Goal: Task Accomplishment & Management: Manage account settings

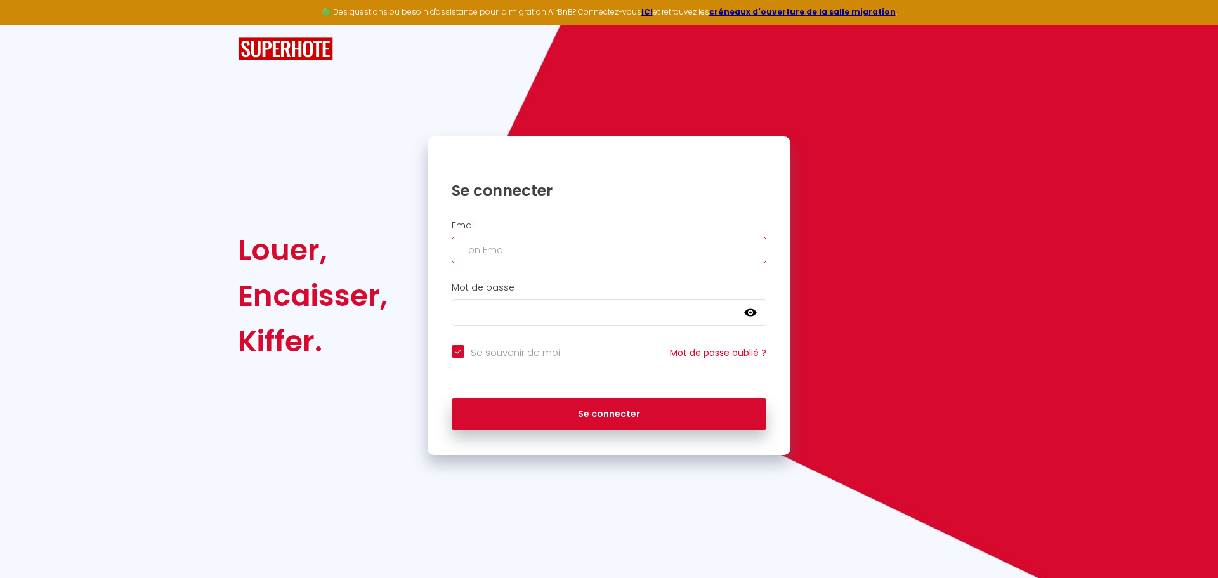
click at [561, 252] on input "email" at bounding box center [609, 250] width 315 height 27
type input "[EMAIL_ADDRESS][DOMAIN_NAME]"
click at [452, 398] on button "Se connecter" at bounding box center [609, 414] width 315 height 32
checkbox input "true"
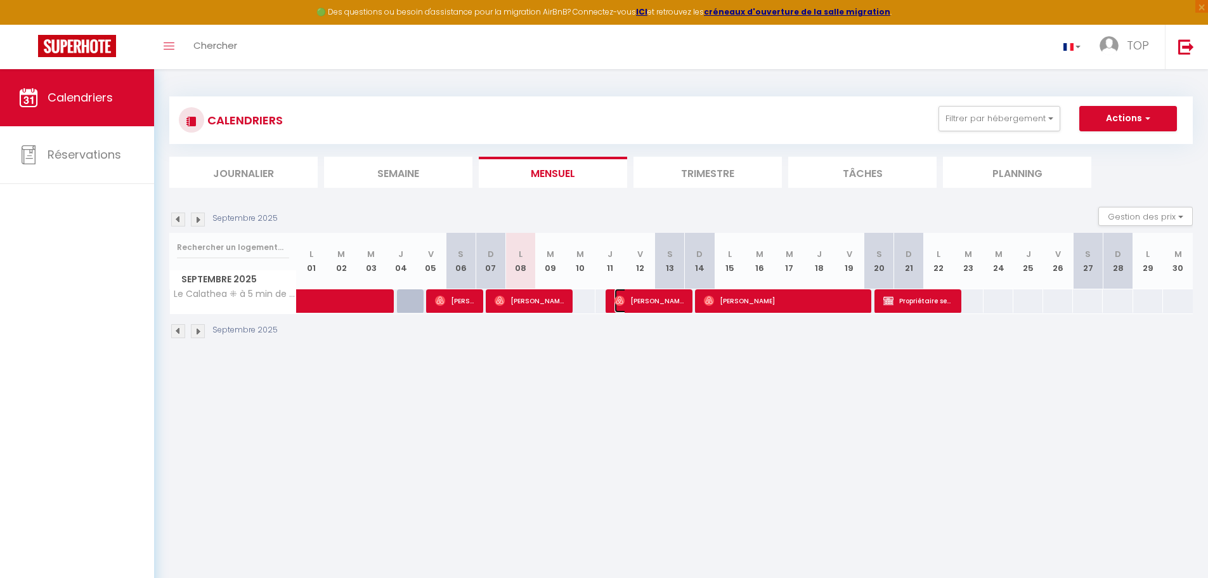
click at [637, 302] on span "[PERSON_NAME] [PERSON_NAME]" at bounding box center [649, 301] width 70 height 24
select select "OK"
select select "0"
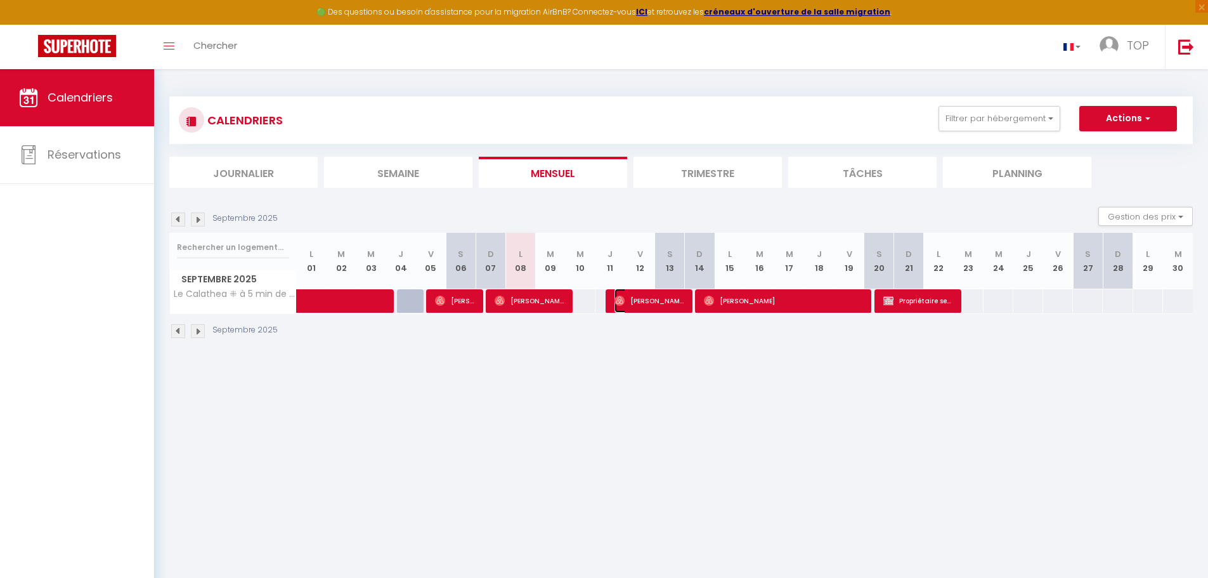
select select "1"
select select
select select "45493"
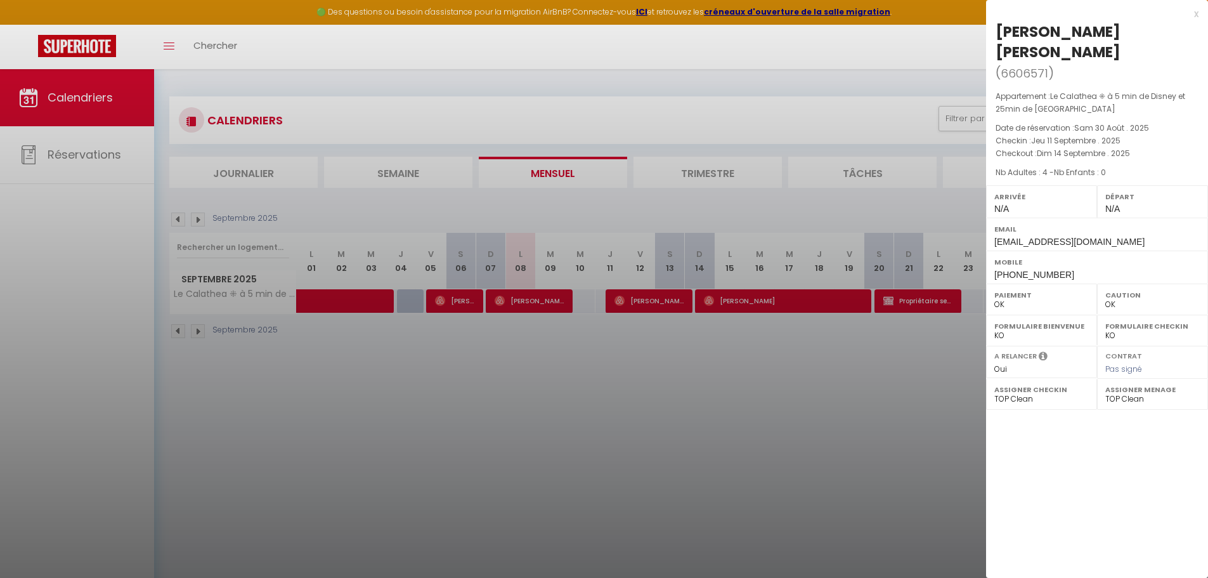
click at [534, 299] on div at bounding box center [604, 289] width 1208 height 578
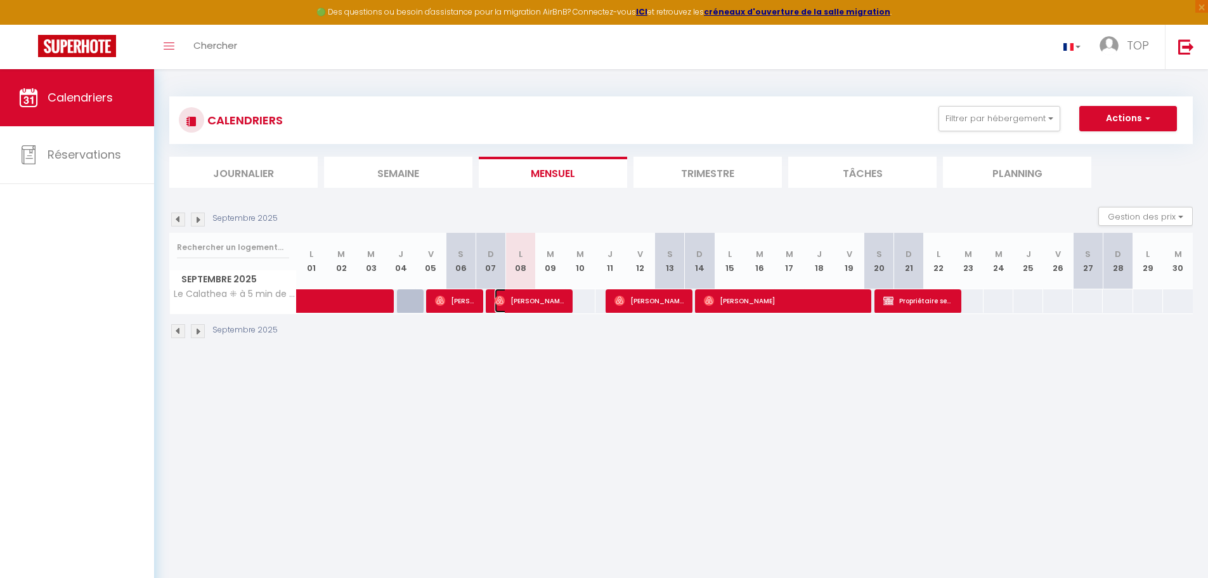
click at [534, 299] on span "[PERSON_NAME] [PERSON_NAME]" at bounding box center [530, 301] width 70 height 24
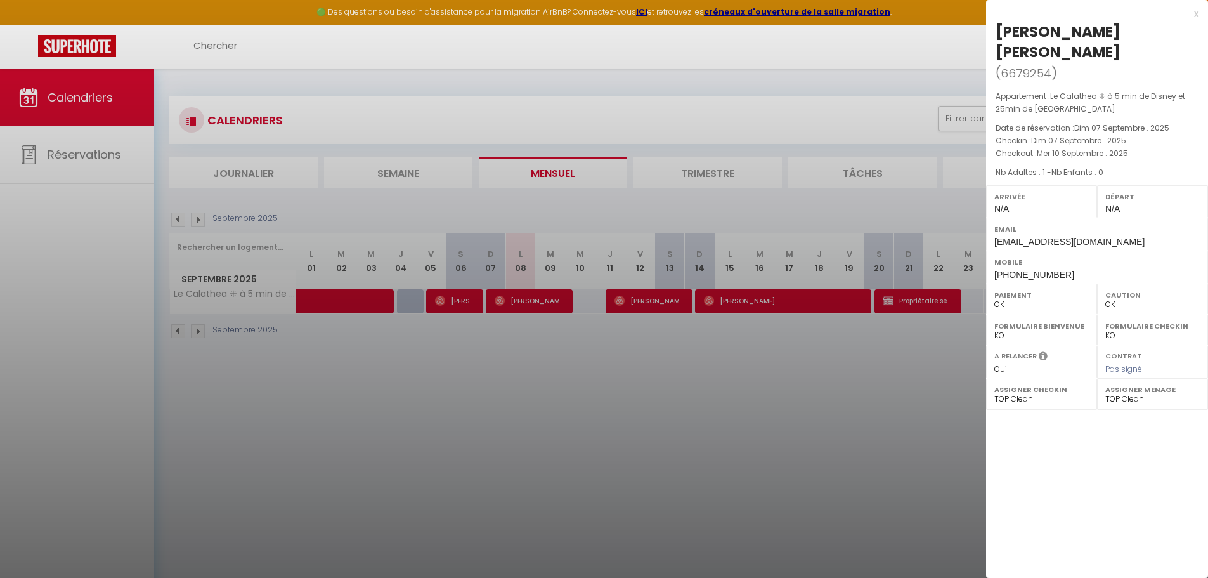
click at [633, 296] on div at bounding box center [604, 289] width 1208 height 578
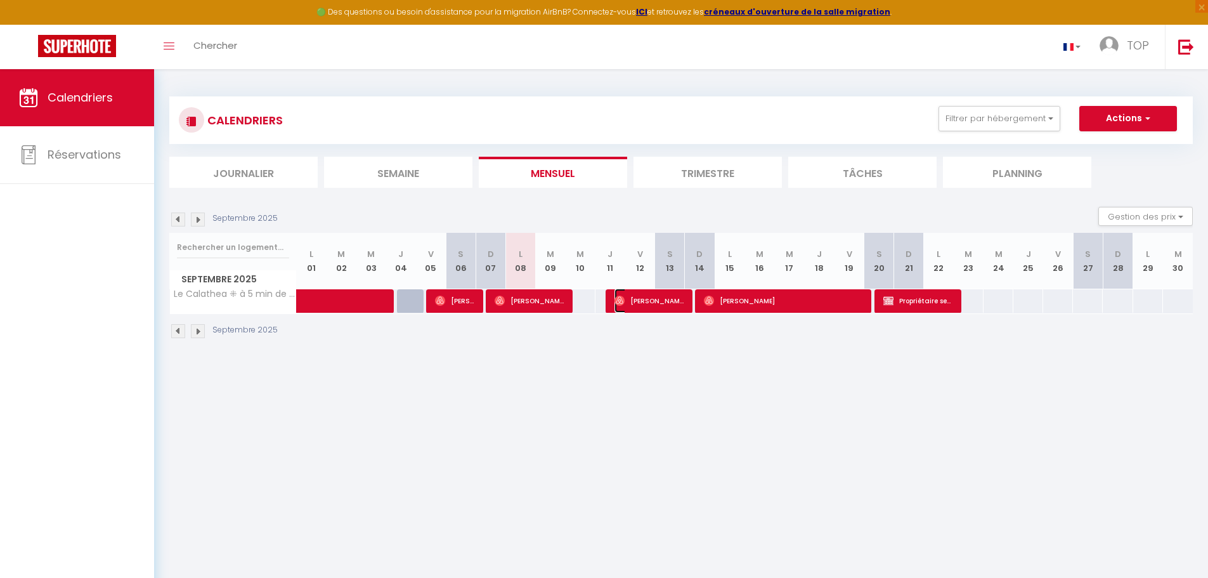
click at [633, 296] on span "[PERSON_NAME] [PERSON_NAME]" at bounding box center [649, 301] width 70 height 24
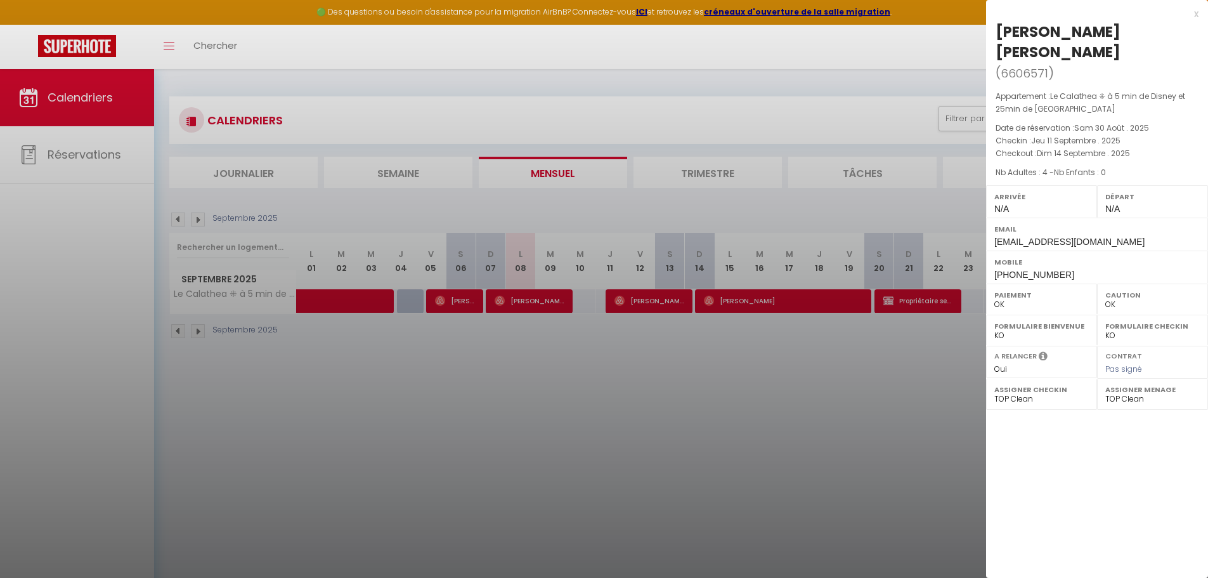
click at [524, 297] on div at bounding box center [604, 289] width 1208 height 578
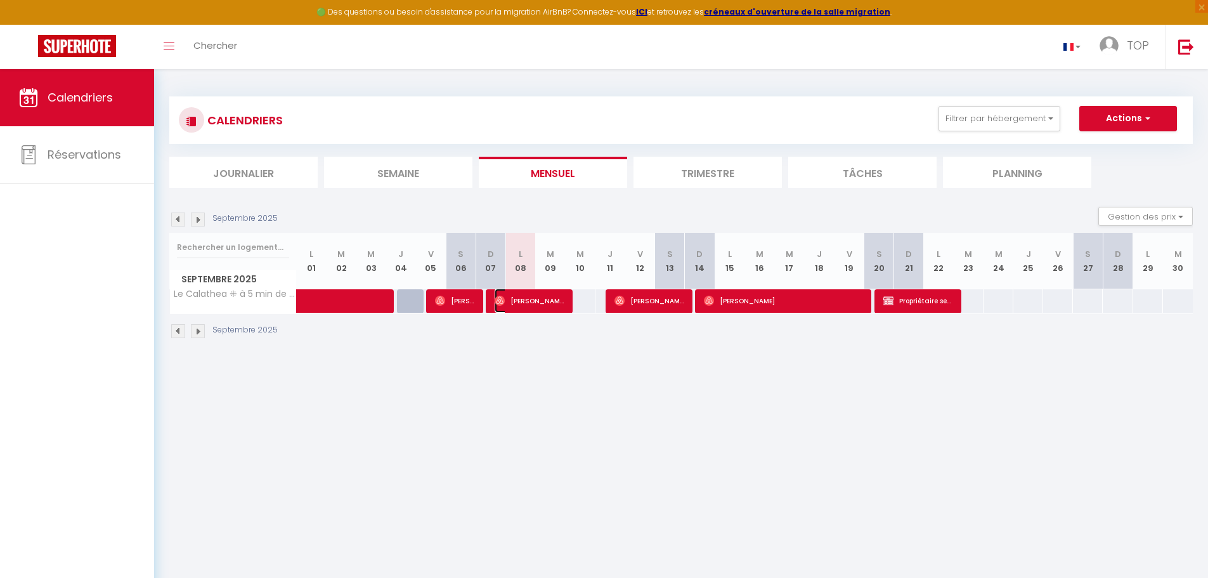
click at [524, 297] on span "[PERSON_NAME] [PERSON_NAME]" at bounding box center [530, 301] width 70 height 24
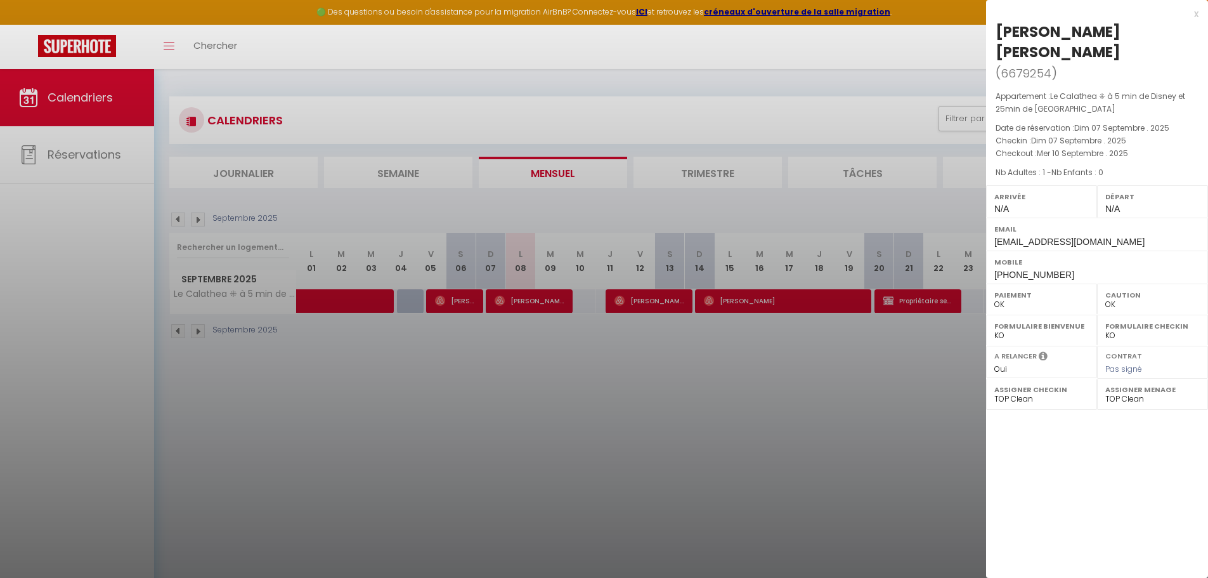
click at [650, 301] on div at bounding box center [604, 289] width 1208 height 578
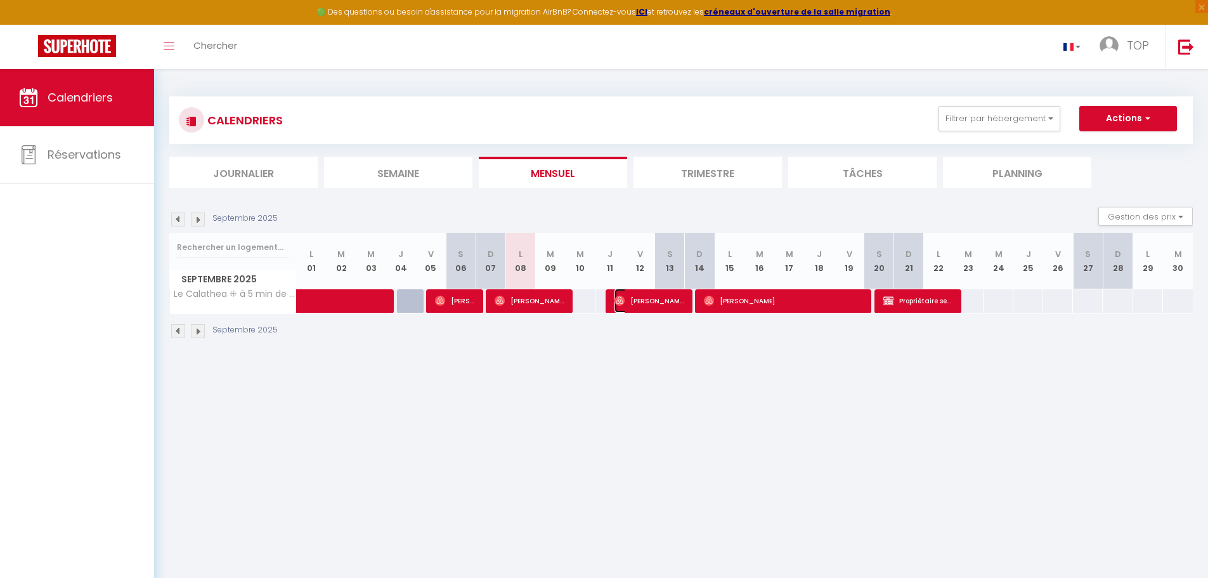
click at [650, 301] on span "[PERSON_NAME] [PERSON_NAME]" at bounding box center [649, 301] width 70 height 24
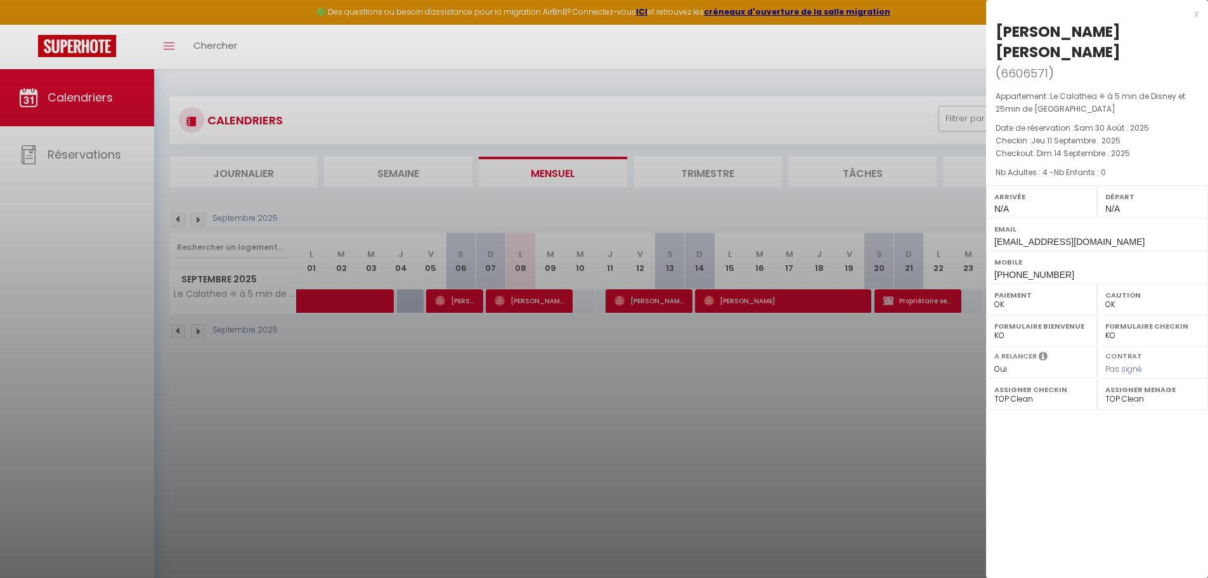
click at [750, 298] on div at bounding box center [604, 289] width 1208 height 578
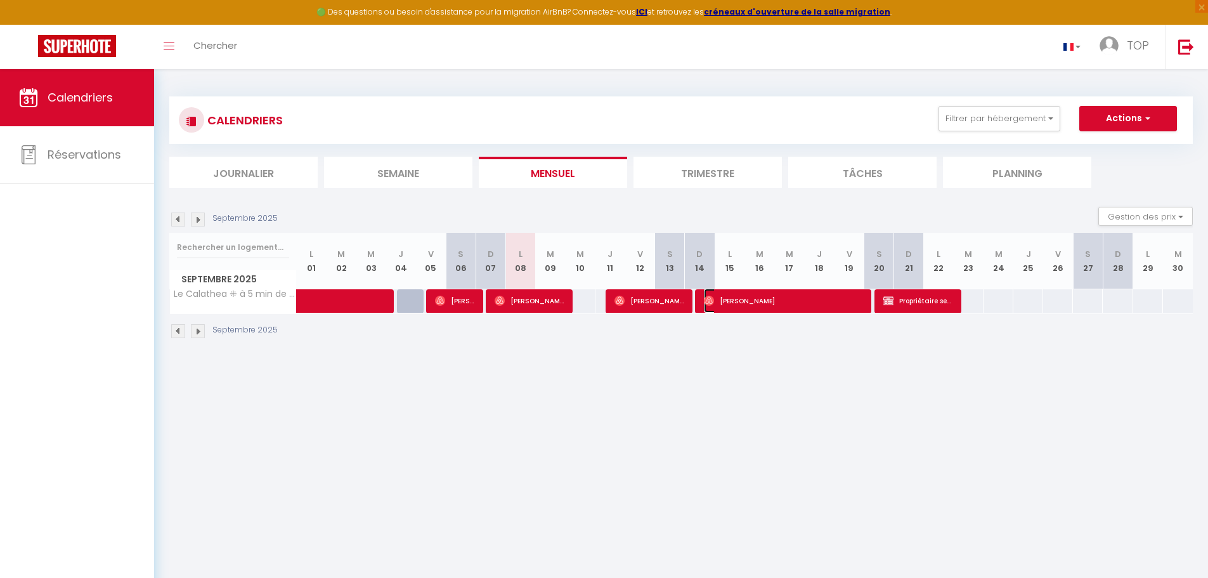
click at [750, 298] on span "[PERSON_NAME]" at bounding box center [783, 301] width 159 height 24
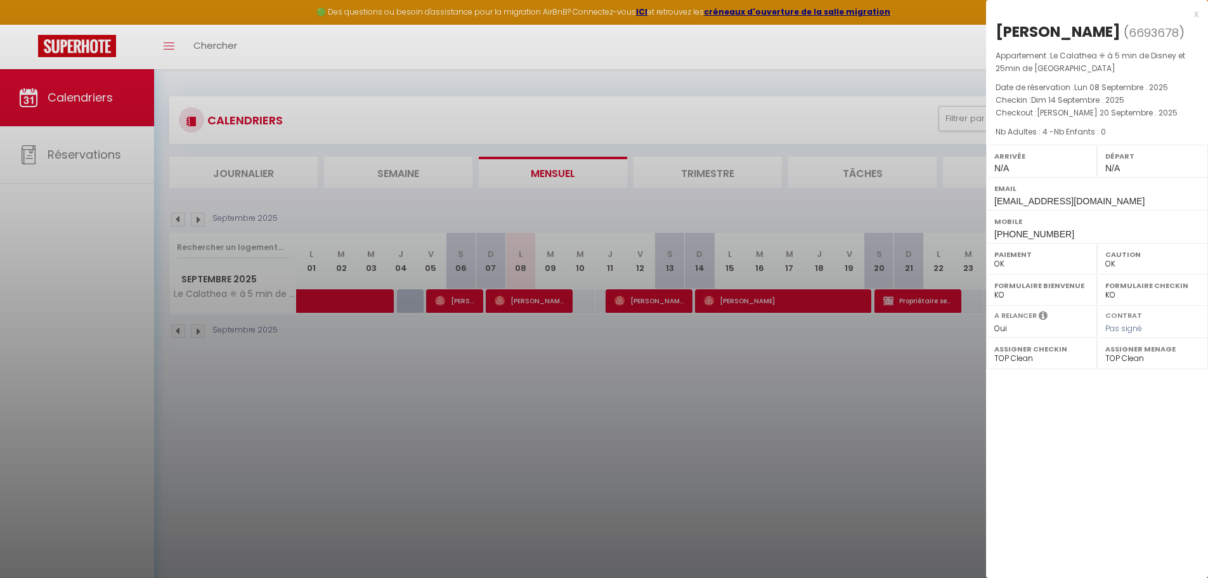
click at [920, 297] on div at bounding box center [604, 289] width 1208 height 578
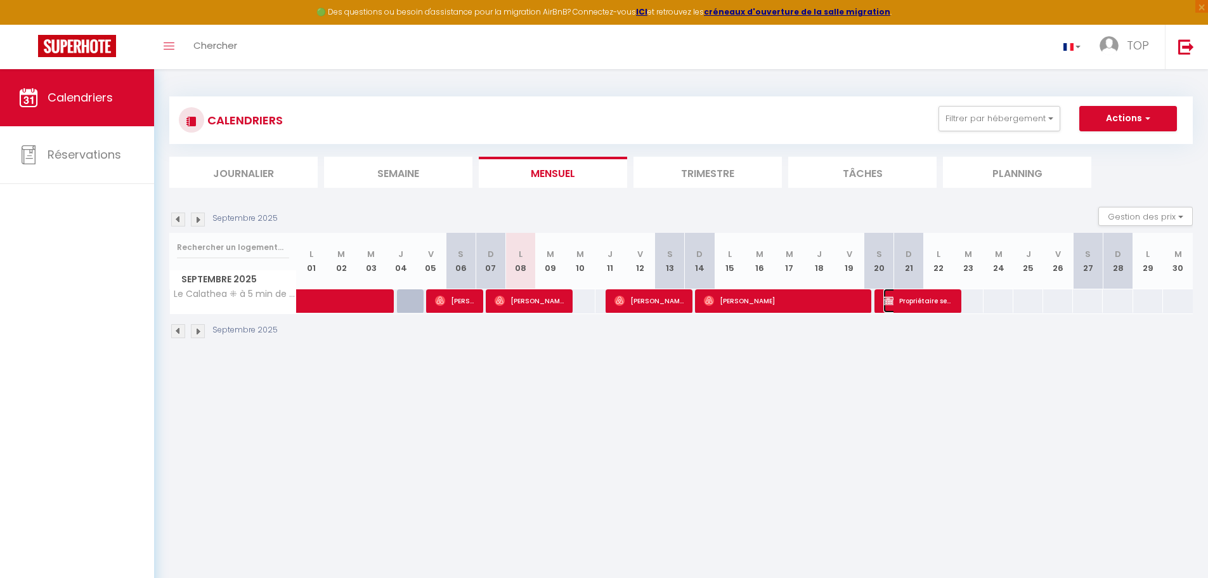
click at [923, 300] on span "Propriétaire sera present [PERSON_NAME]" at bounding box center [918, 301] width 70 height 24
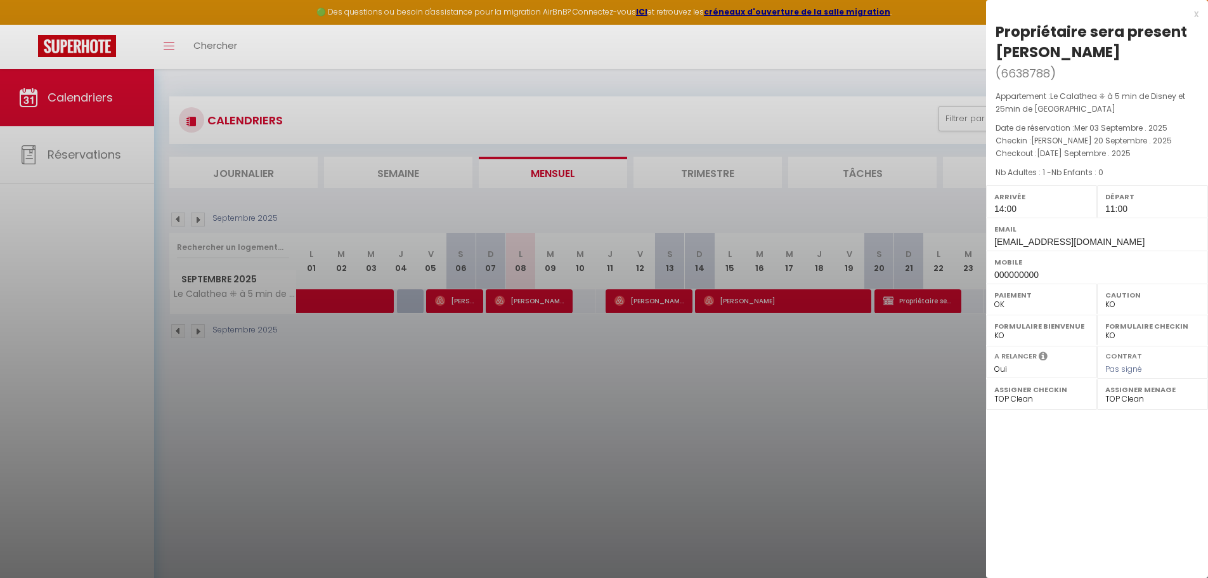
click at [812, 301] on div at bounding box center [604, 289] width 1208 height 578
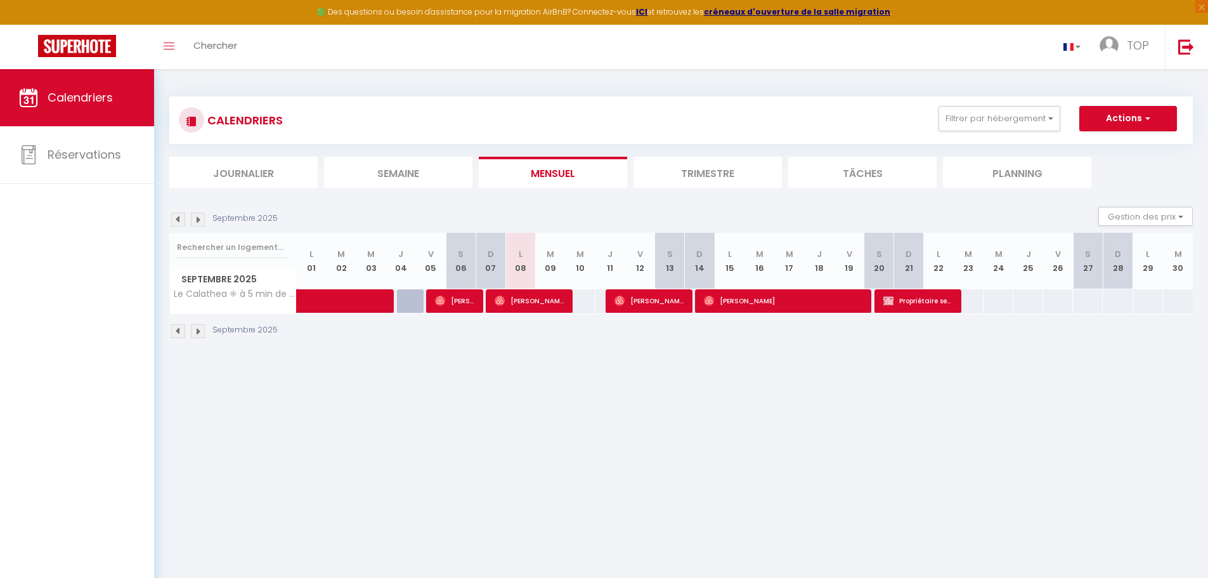
click at [812, 301] on body "🟢 Des questions ou besoin d'assistance pour la migration AirBnB? Connectez-vous…" at bounding box center [604, 358] width 1208 height 578
click at [811, 299] on span "[PERSON_NAME]" at bounding box center [783, 301] width 159 height 24
select select "OK"
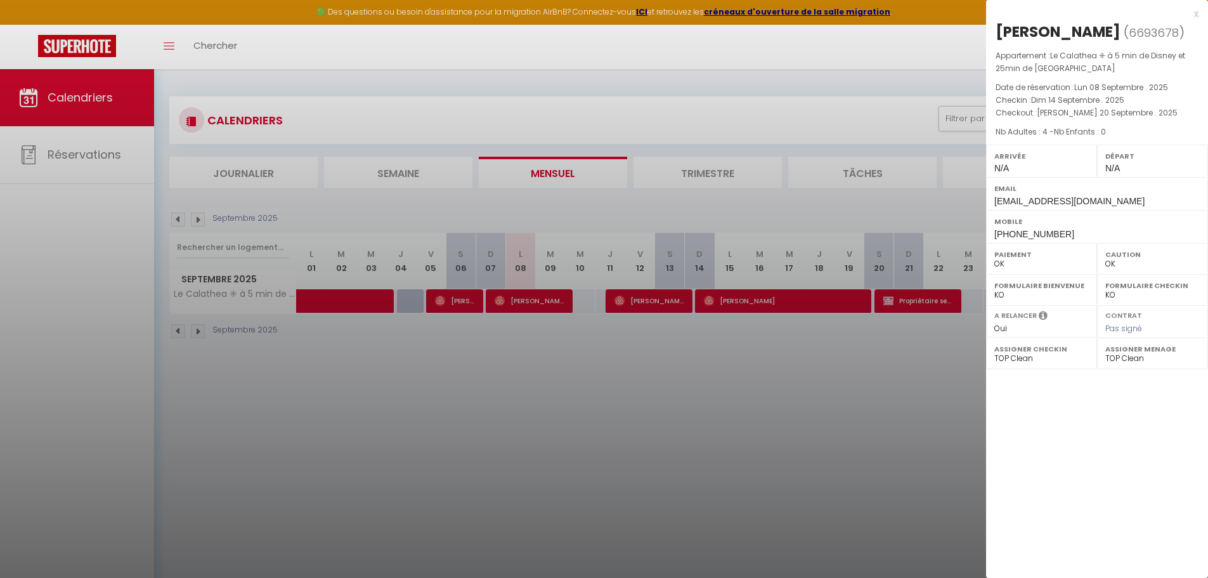
click at [666, 299] on div at bounding box center [604, 289] width 1208 height 578
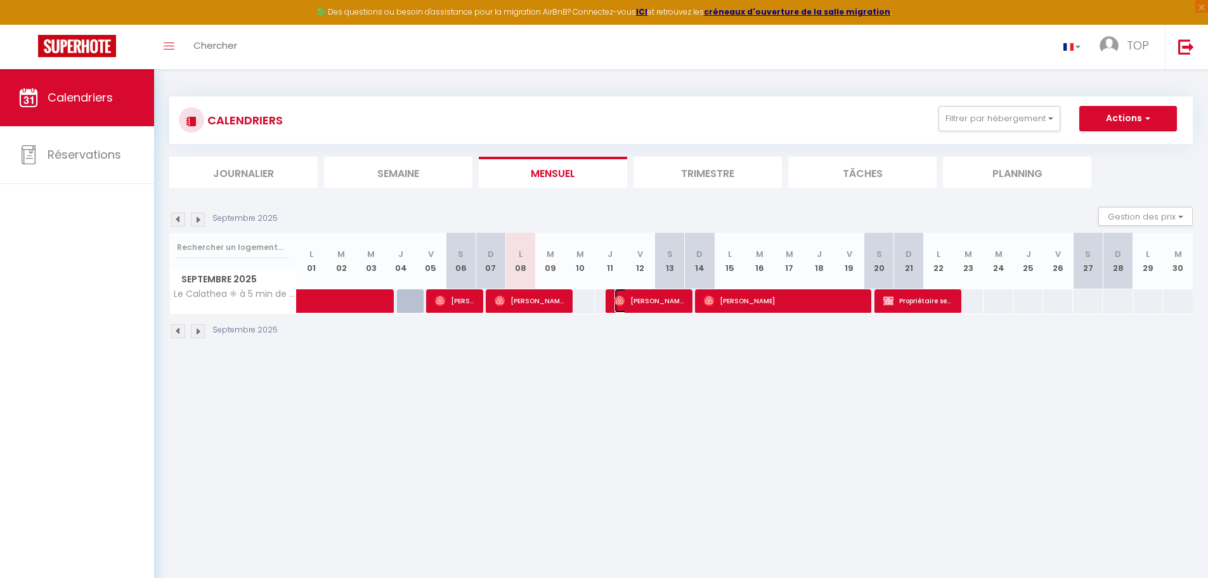
click at [666, 299] on span "[PERSON_NAME] [PERSON_NAME]" at bounding box center [649, 301] width 70 height 24
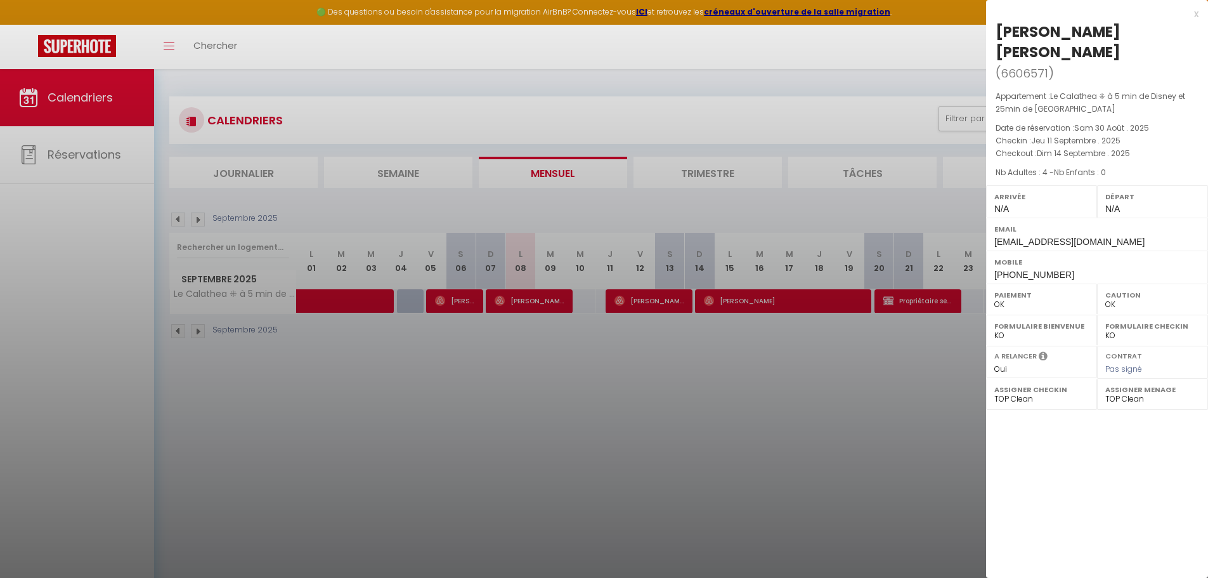
click at [757, 304] on div at bounding box center [604, 289] width 1208 height 578
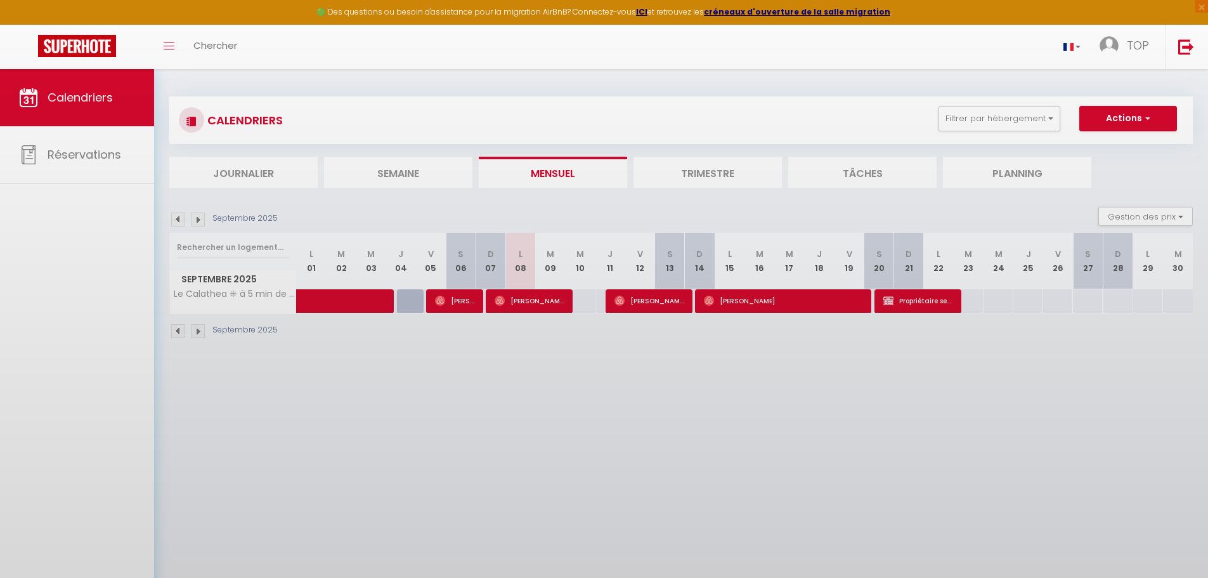
click at [757, 304] on body "🟢 Des questions ou besoin d'assistance pour la migration AirBnB? Connectez-vous…" at bounding box center [604, 358] width 1208 height 578
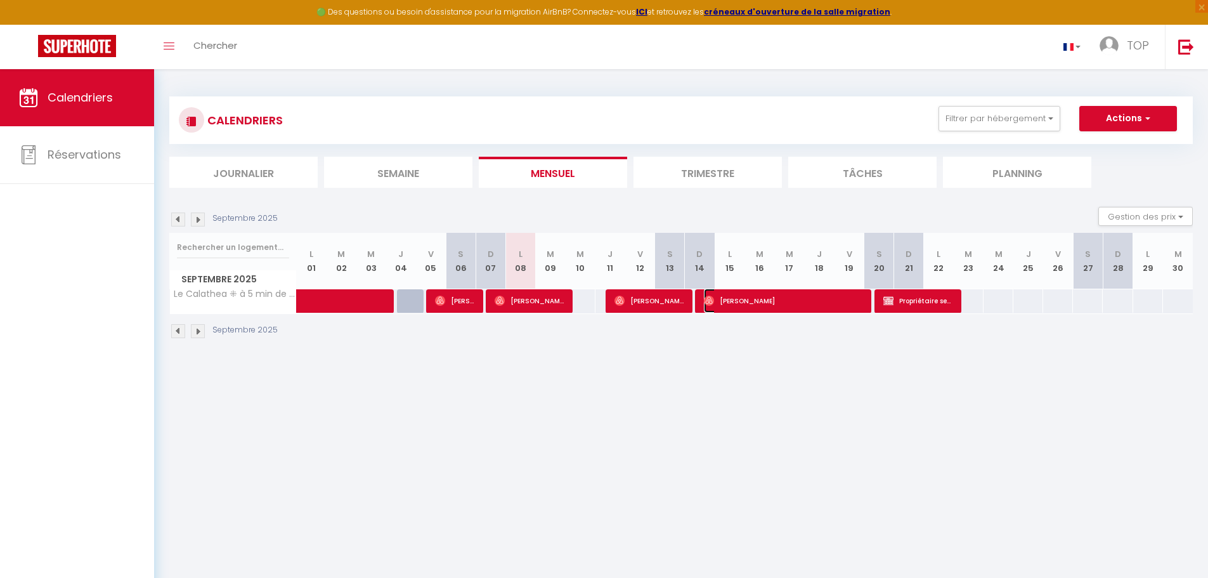
click at [731, 296] on span "[PERSON_NAME]" at bounding box center [783, 301] width 159 height 24
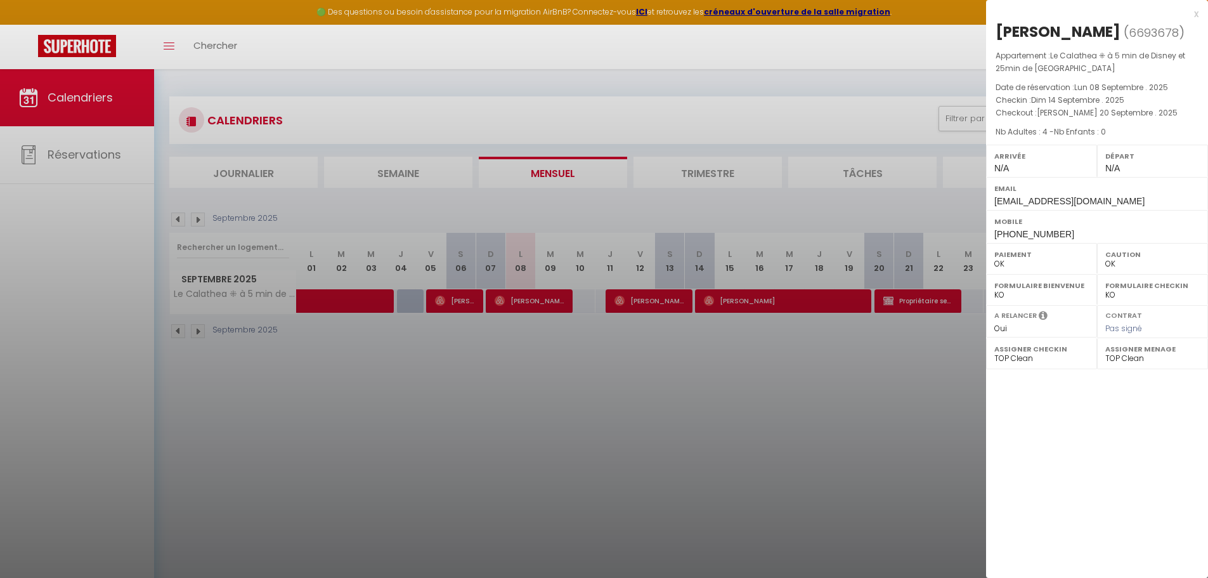
click at [874, 371] on div at bounding box center [604, 289] width 1208 height 578
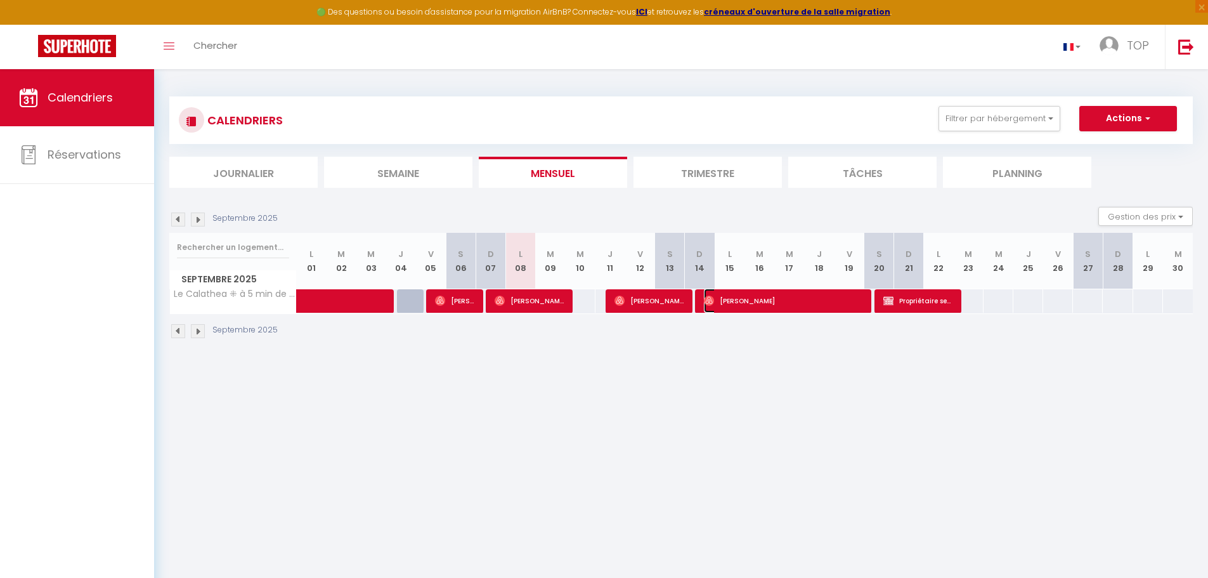
click at [798, 298] on span "[PERSON_NAME]" at bounding box center [783, 301] width 159 height 24
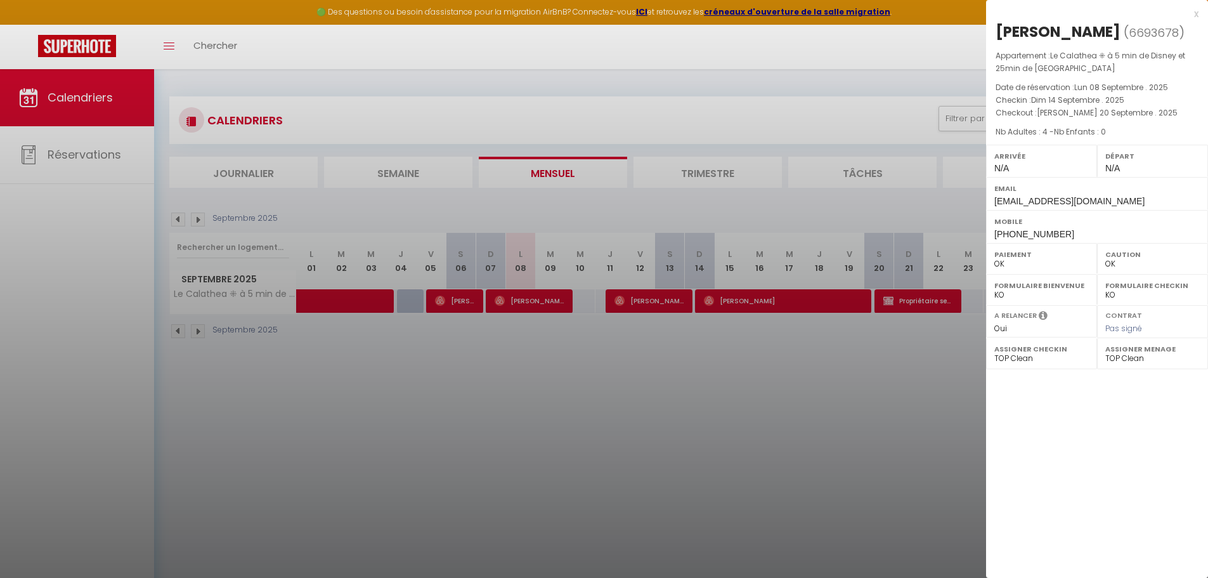
click at [646, 296] on div at bounding box center [604, 289] width 1208 height 578
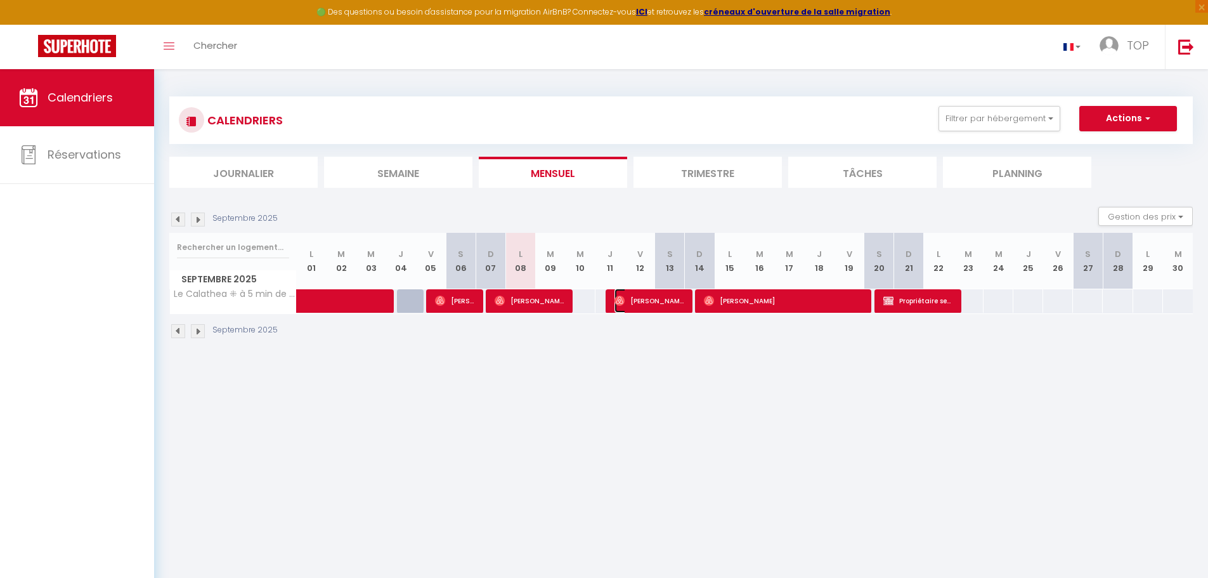
click at [646, 296] on span "[PERSON_NAME] [PERSON_NAME]" at bounding box center [649, 301] width 70 height 24
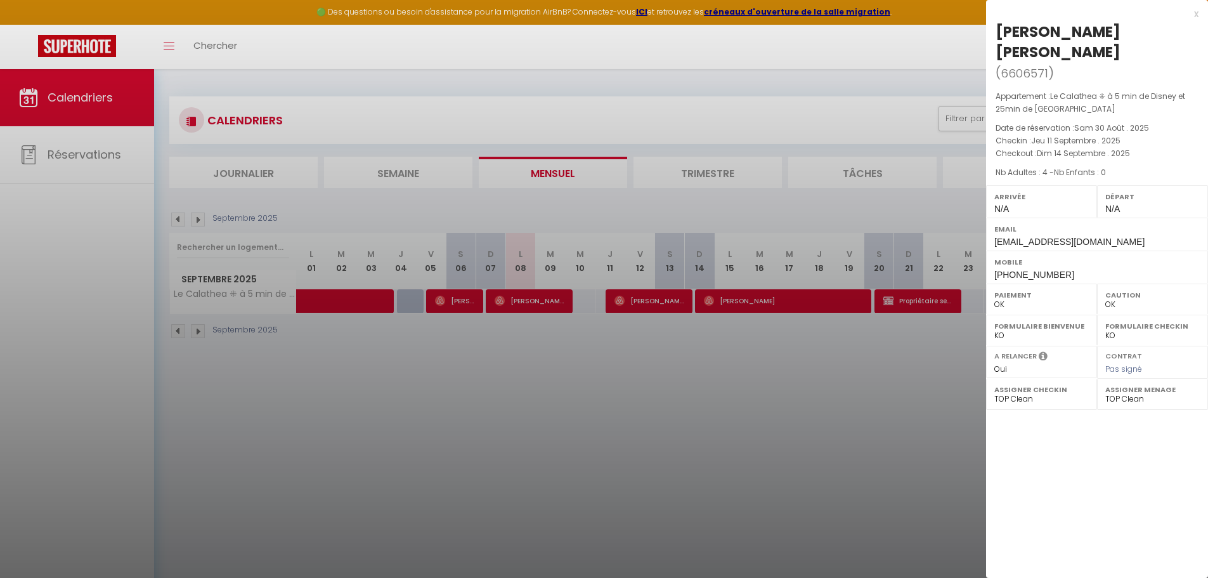
click at [536, 299] on div at bounding box center [604, 289] width 1208 height 578
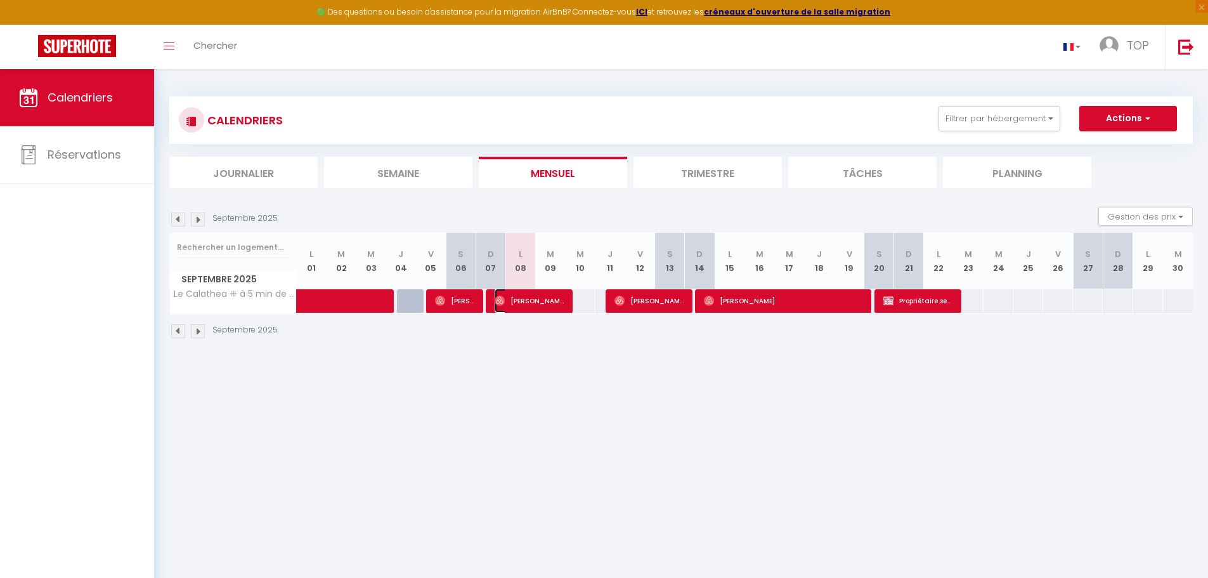
click at [536, 299] on span "[PERSON_NAME] [PERSON_NAME]" at bounding box center [530, 301] width 70 height 24
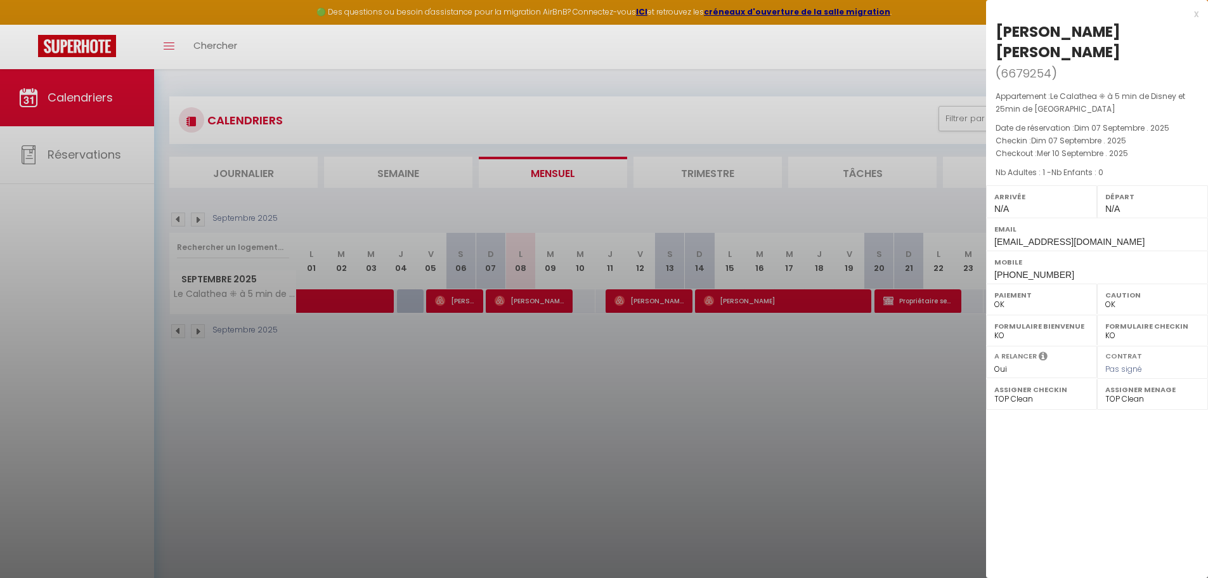
click at [642, 303] on div at bounding box center [604, 289] width 1208 height 578
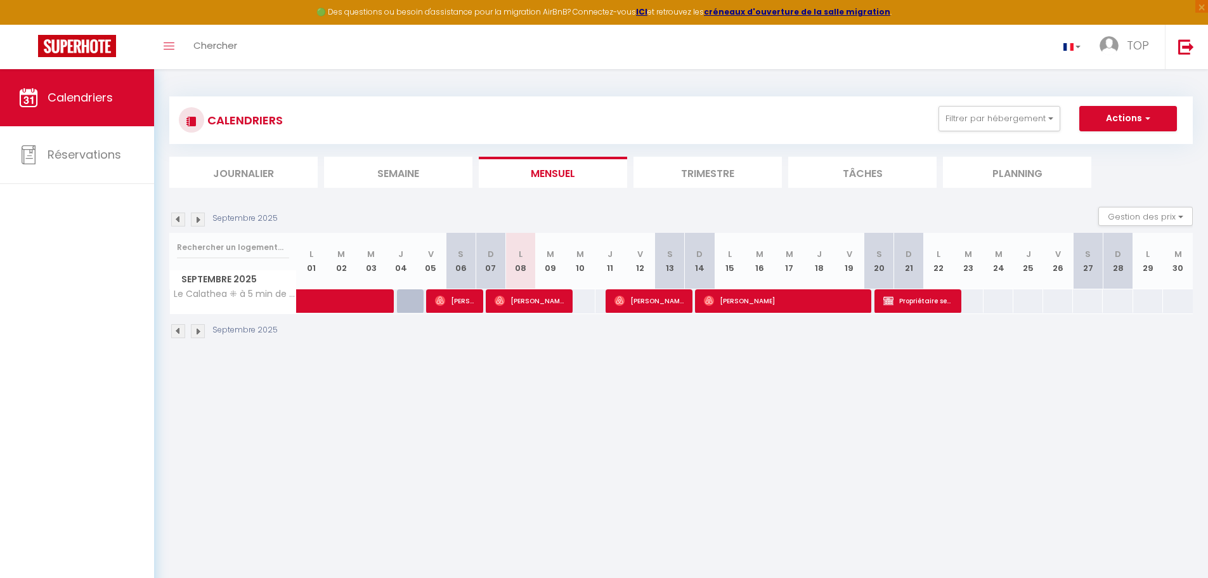
click at [642, 303] on body "🟢 Des questions ou besoin d'assistance pour la migration AirBnB? Connectez-vous…" at bounding box center [604, 358] width 1208 height 578
click at [642, 303] on span "[PERSON_NAME] [PERSON_NAME]" at bounding box center [649, 301] width 70 height 24
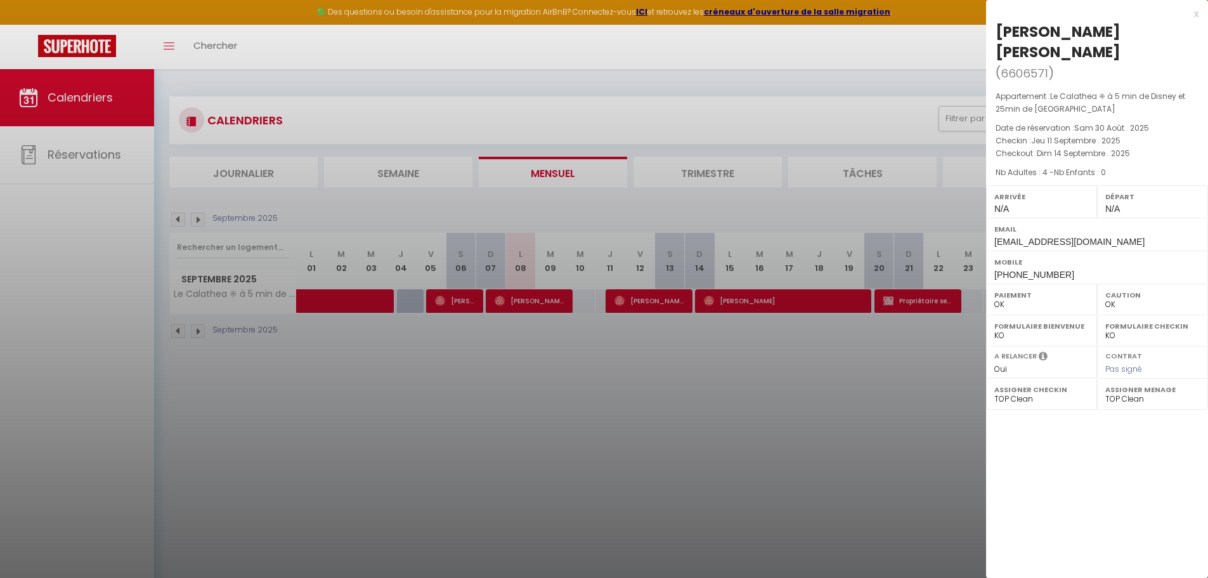
click at [665, 355] on div at bounding box center [604, 289] width 1208 height 578
